Goal: Information Seeking & Learning: Find specific fact

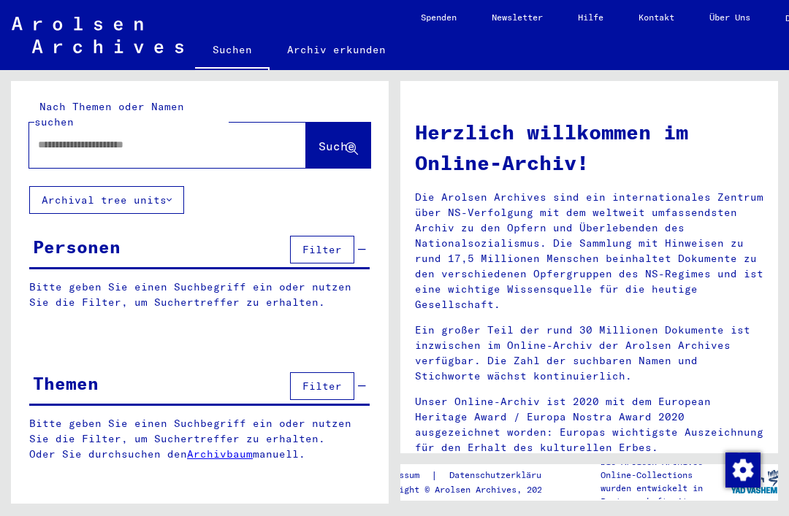
click at [76, 137] on input "text" at bounding box center [150, 144] width 224 height 15
click at [160, 137] on input "********" at bounding box center [150, 144] width 224 height 15
type input "**********"
click at [330, 139] on span "Suche" at bounding box center [337, 146] width 37 height 15
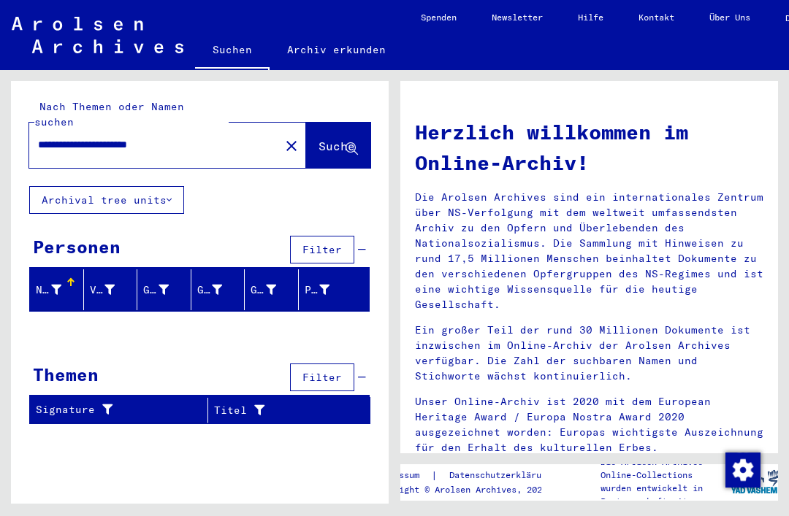
scroll to position [1, 1]
click at [331, 243] on span "Filter" at bounding box center [321, 249] width 39 height 13
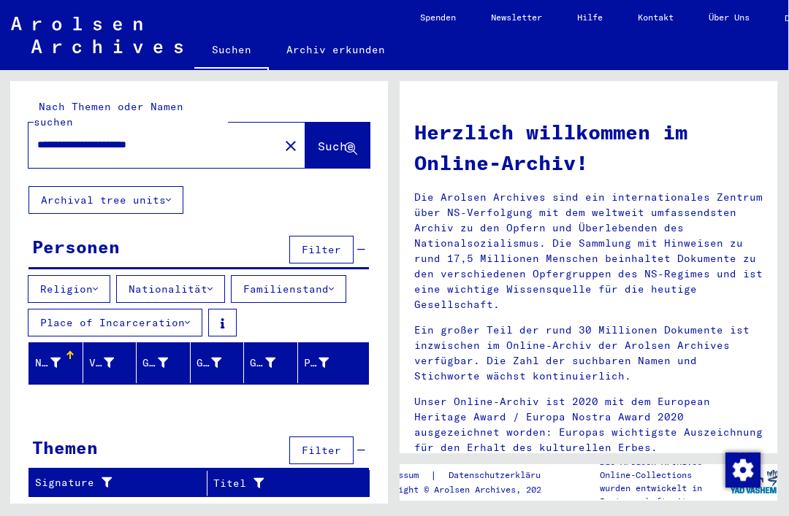
click at [104, 275] on button "Religion" at bounding box center [69, 289] width 83 height 28
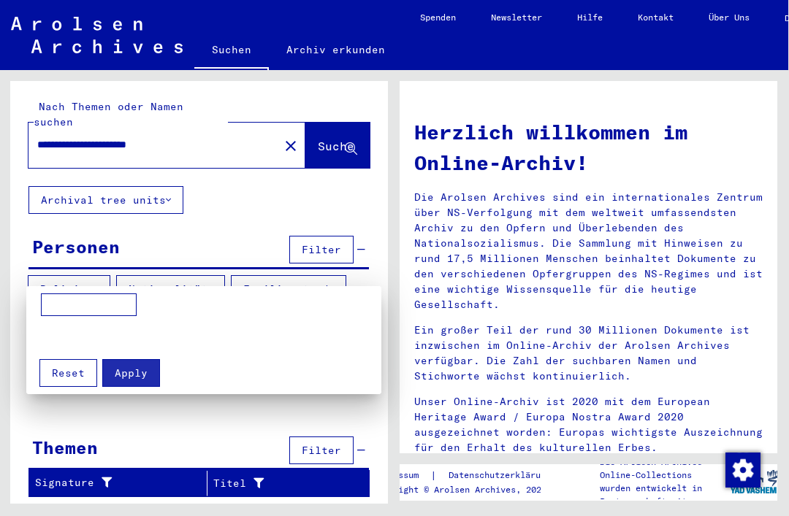
click at [195, 419] on div at bounding box center [394, 258] width 789 height 516
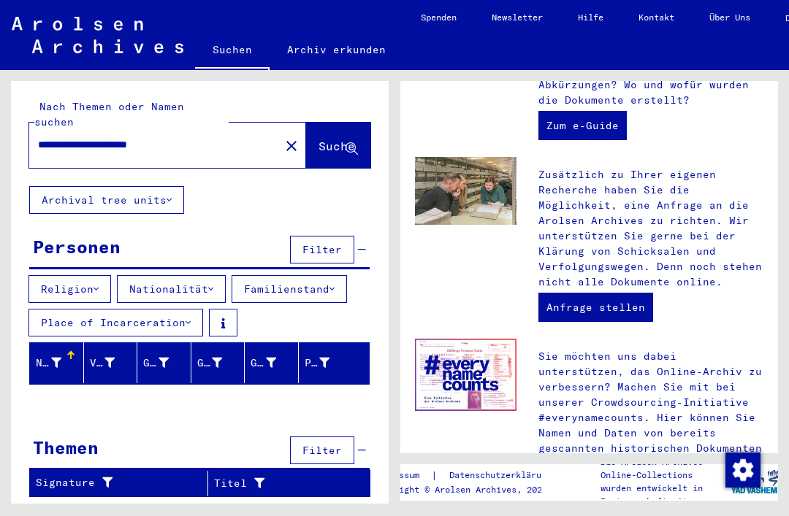
scroll to position [35, 0]
click at [347, 275] on button "Familienstand" at bounding box center [289, 289] width 115 height 28
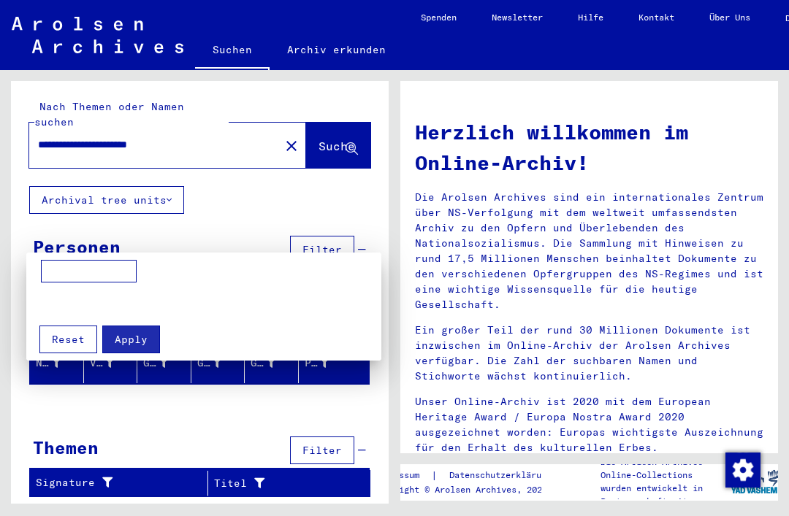
scroll to position [0, 0]
click at [216, 236] on div at bounding box center [394, 258] width 789 height 516
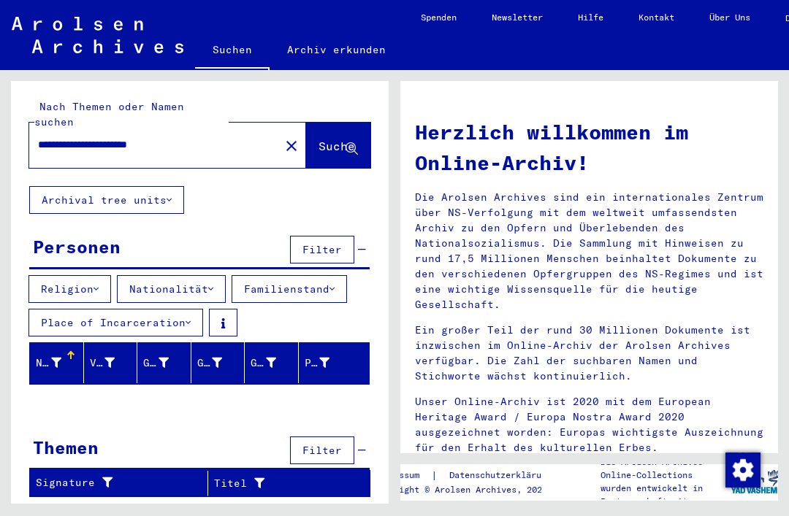
click at [221, 240] on div "Personen Filter" at bounding box center [199, 250] width 340 height 37
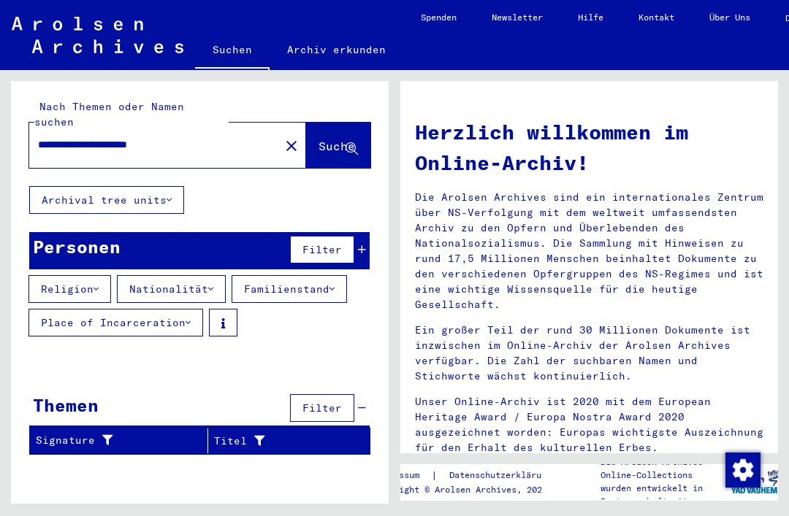
click at [193, 275] on button "Nationalität" at bounding box center [171, 289] width 109 height 28
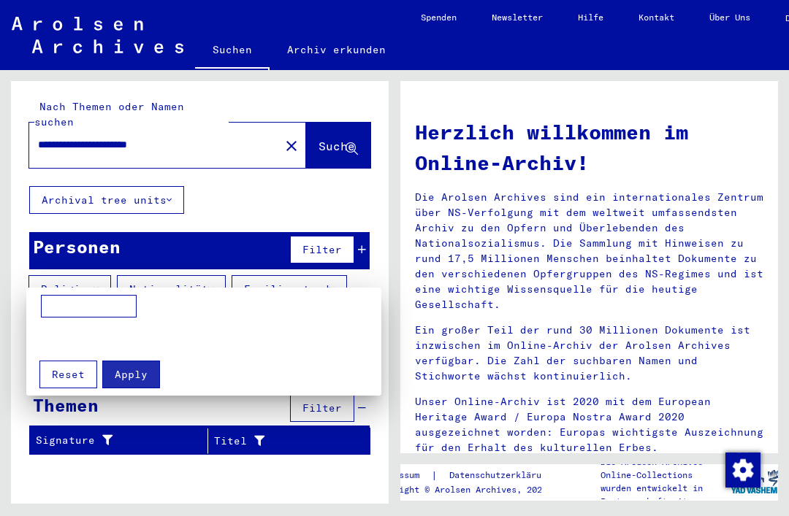
click at [68, 306] on input at bounding box center [89, 306] width 96 height 23
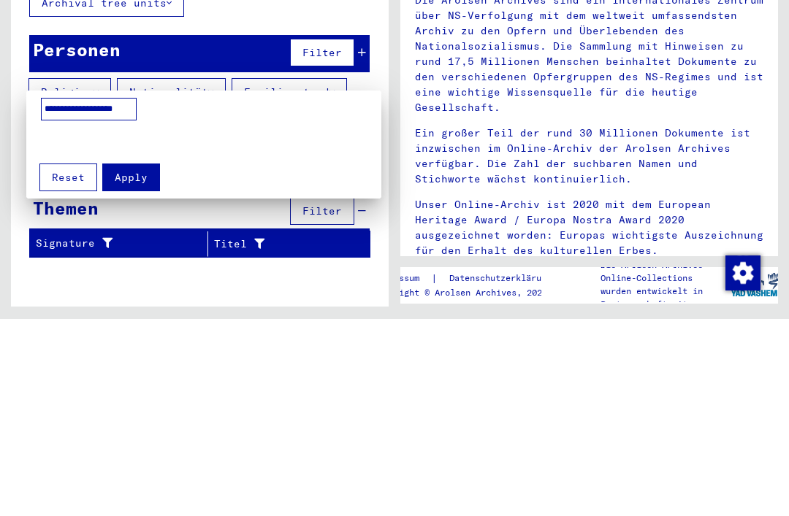
type input "**********"
click at [129, 361] on button "Apply" at bounding box center [131, 375] width 58 height 28
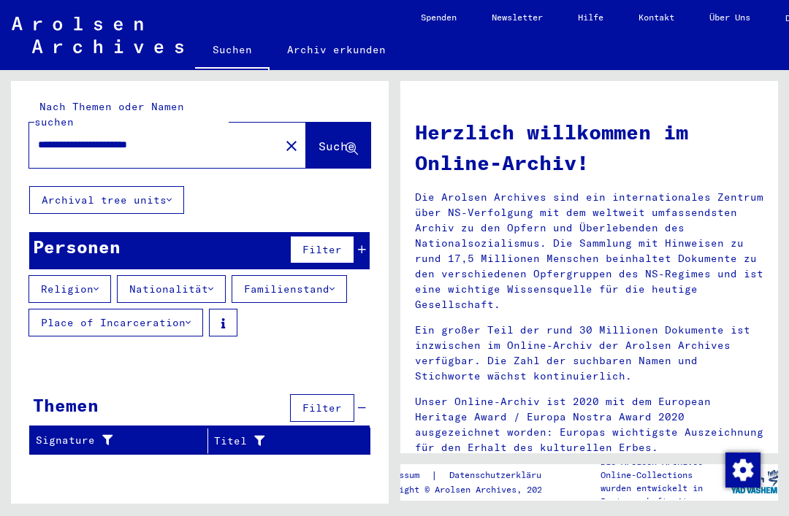
click at [186, 275] on button "Nationalität" at bounding box center [171, 289] width 109 height 28
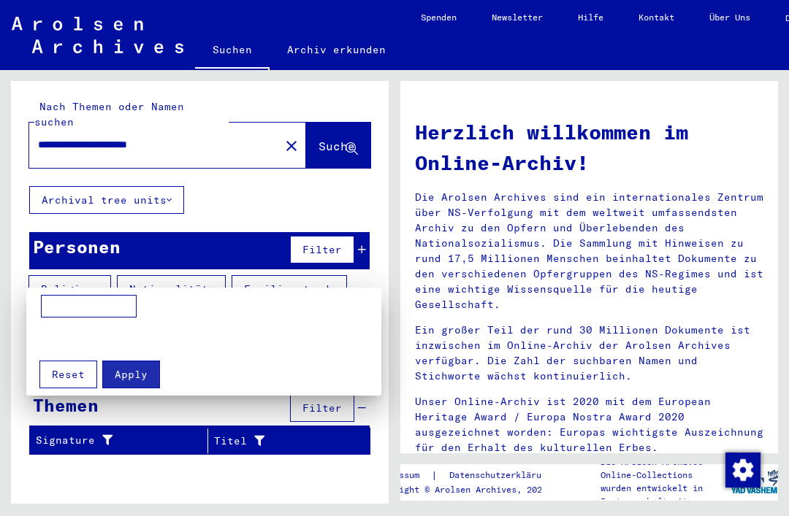
click at [325, 94] on div at bounding box center [394, 258] width 789 height 516
